Goal: Task Accomplishment & Management: Manage account settings

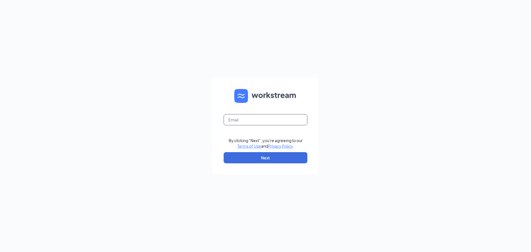
click at [254, 120] on input "text" at bounding box center [266, 119] width 84 height 11
click at [248, 119] on input "text" at bounding box center [266, 119] width 84 height 11
type input "sara@stevesace.com"
click at [243, 155] on button "Next" at bounding box center [266, 157] width 84 height 11
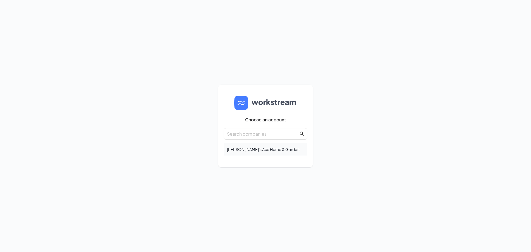
click at [263, 149] on div "[PERSON_NAME]'s Ace Home & Garden" at bounding box center [266, 149] width 84 height 13
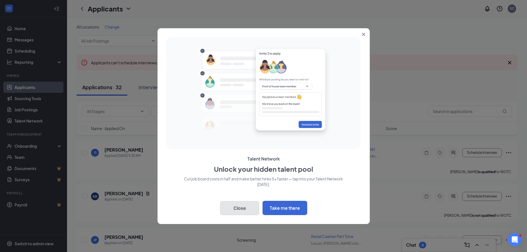
click at [239, 209] on button "Close" at bounding box center [239, 208] width 39 height 14
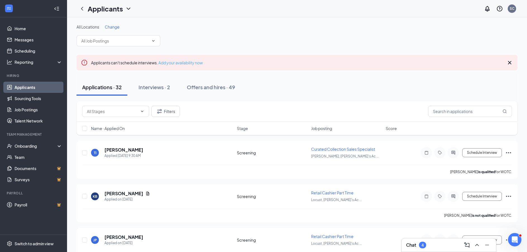
click at [185, 63] on link "Add your availability now" at bounding box center [180, 62] width 44 height 5
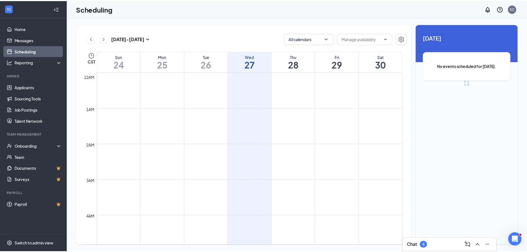
scroll to position [274, 0]
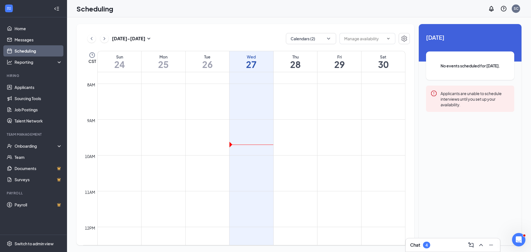
click at [55, 9] on icon "Collapse" at bounding box center [57, 9] width 6 height 6
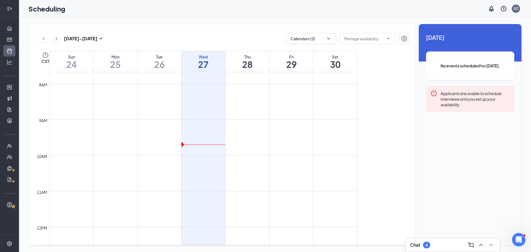
click at [8, 8] on icon "Expand" at bounding box center [10, 9] width 6 height 6
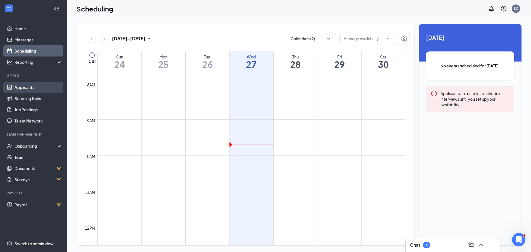
click at [29, 87] on link "Applicants" at bounding box center [39, 87] width 48 height 11
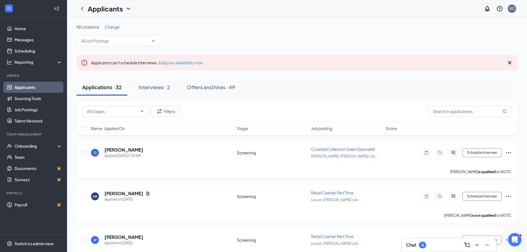
click at [507, 152] on icon "Ellipses" at bounding box center [508, 152] width 7 height 7
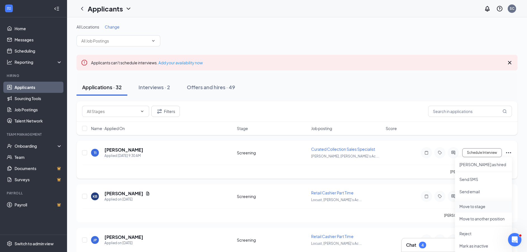
click at [484, 207] on p "Move to stage" at bounding box center [483, 206] width 48 height 6
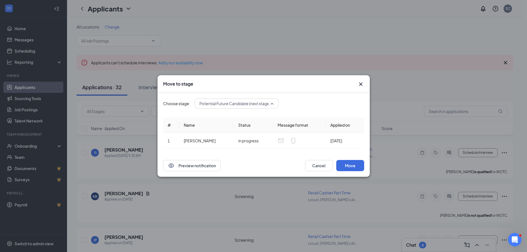
click at [219, 104] on div "Potential Future Candidate (next stage) 3976519 4021104 4021103 Application WOT…" at bounding box center [237, 103] width 84 height 10
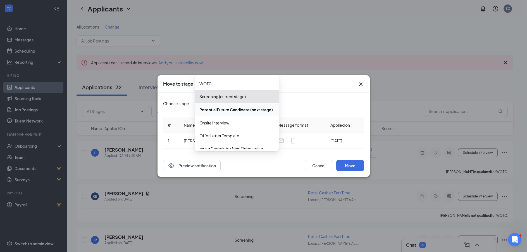
scroll to position [19, 0]
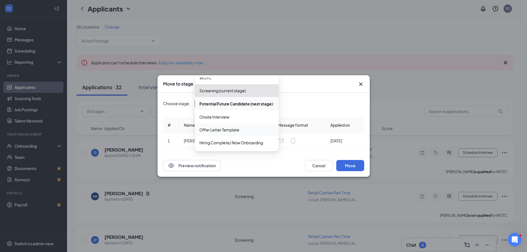
click at [245, 131] on span "Offer Letter Template" at bounding box center [236, 129] width 75 height 6
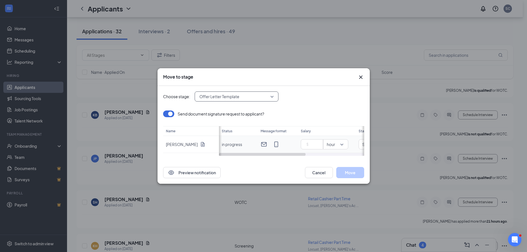
scroll to position [84, 0]
click at [313, 145] on input at bounding box center [313, 144] width 20 height 8
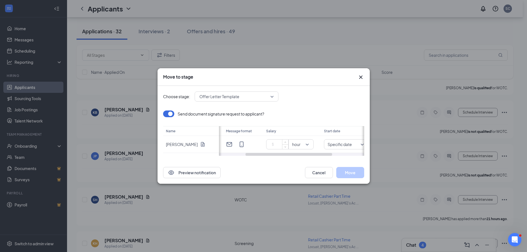
scroll to position [0, 34]
drag, startPoint x: 302, startPoint y: 155, endPoint x: 327, endPoint y: 158, distance: 24.4
click at [327, 158] on div "Choose stage: Offer Letter Template 4021103 4022461 3957866 Application WOTC Sc…" at bounding box center [263, 123] width 201 height 75
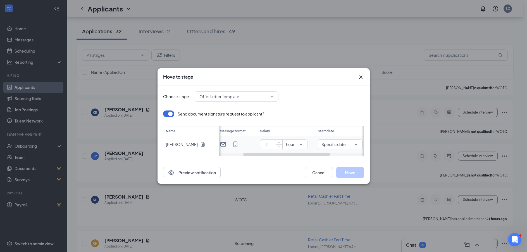
click at [275, 143] on input at bounding box center [272, 144] width 20 height 8
click at [332, 143] on span "Specific date" at bounding box center [333, 144] width 24 height 8
type input "18"
click at [337, 97] on span "Immediately" at bounding box center [333, 94] width 23 height 6
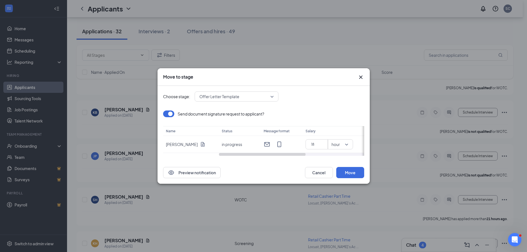
drag, startPoint x: 298, startPoint y: 154, endPoint x: 251, endPoint y: 156, distance: 47.3
click at [251, 156] on div "Choose stage: Offer Letter Template 4021103 4022461 3957866 Application WOTC Sc…" at bounding box center [263, 123] width 201 height 75
click at [187, 168] on button "Preview notification" at bounding box center [192, 172] width 58 height 11
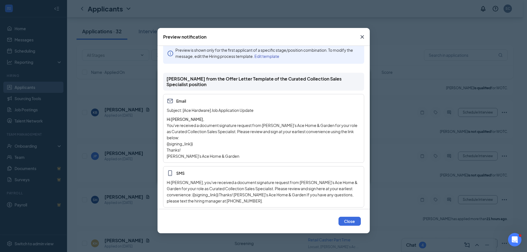
scroll to position [13, 0]
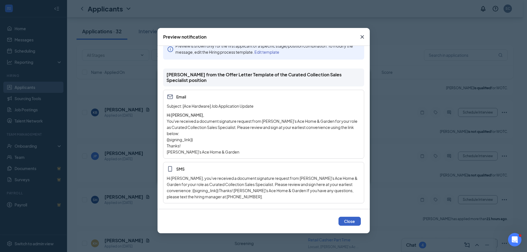
click at [348, 221] on button "Close" at bounding box center [349, 220] width 22 height 9
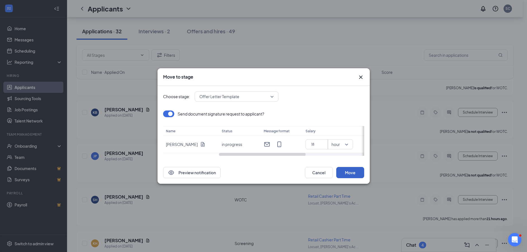
click at [354, 173] on button "Move" at bounding box center [350, 172] width 28 height 11
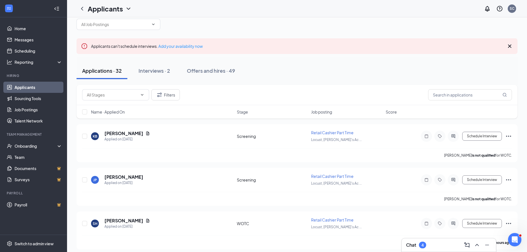
scroll to position [0, 0]
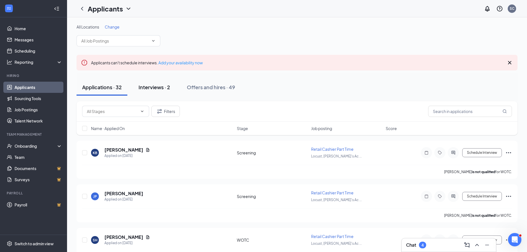
click at [150, 90] on div "Interviews · 2" at bounding box center [154, 86] width 32 height 7
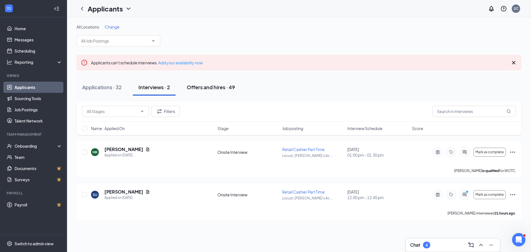
click at [204, 82] on button "Offers and hires · 49" at bounding box center [210, 87] width 59 height 17
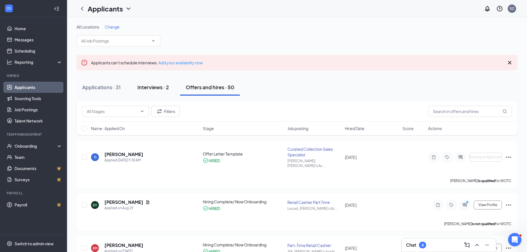
click at [156, 87] on div "Interviews · 2" at bounding box center [153, 86] width 32 height 7
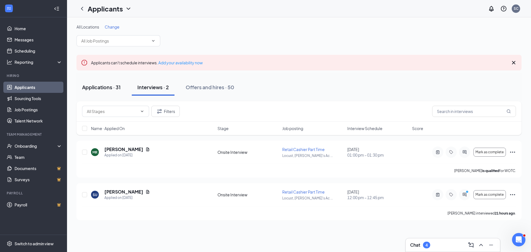
click at [99, 88] on div "Applications · 31" at bounding box center [101, 86] width 39 height 7
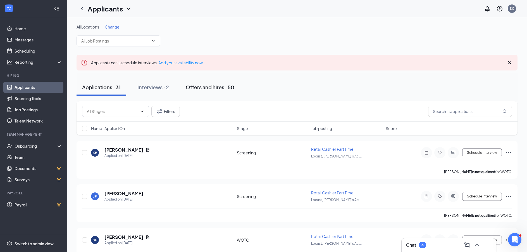
drag, startPoint x: 217, startPoint y: 88, endPoint x: 223, endPoint y: 90, distance: 6.2
click at [219, 88] on div "Offers and hires · 50" at bounding box center [210, 86] width 49 height 7
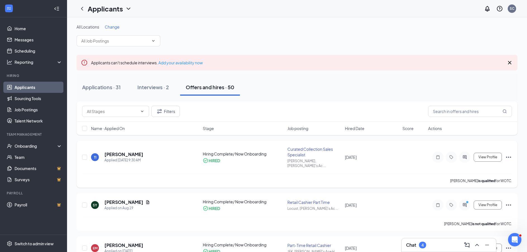
click at [509, 154] on icon "Ellipses" at bounding box center [508, 157] width 7 height 7
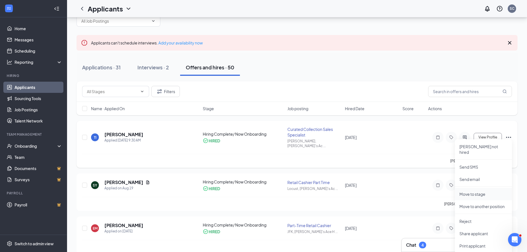
scroll to position [28, 0]
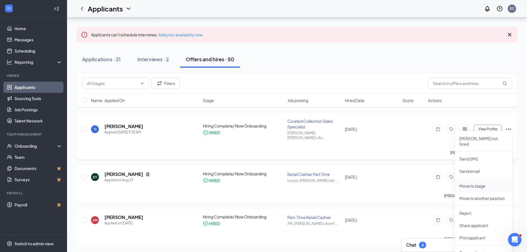
click at [473, 183] on p "Move to stage" at bounding box center [483, 186] width 48 height 6
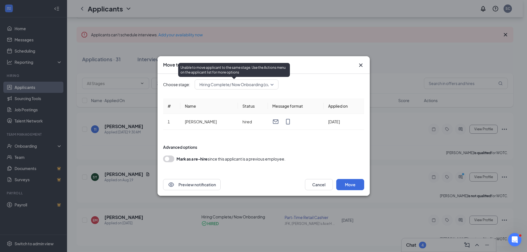
click at [229, 84] on span "Hiring Complete/ Now Onboarding (current stage)" at bounding box center [244, 84] width 91 height 8
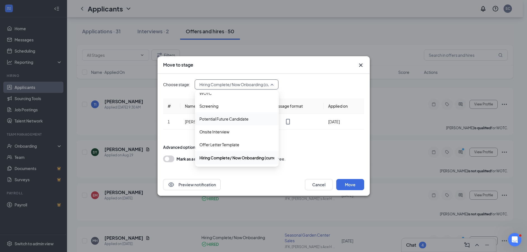
scroll to position [84, 0]
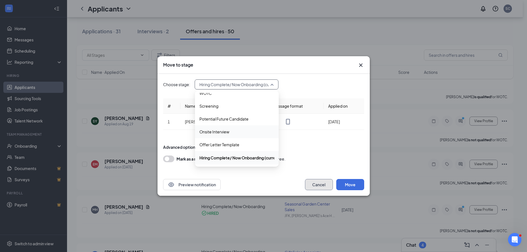
click at [327, 185] on button "Cancel" at bounding box center [319, 184] width 28 height 11
